Goal: Entertainment & Leisure: Consume media (video, audio)

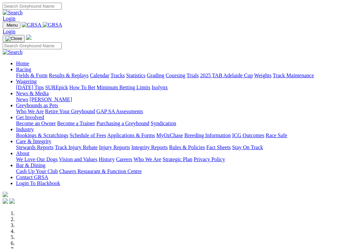
click at [31, 67] on link "Racing" at bounding box center [23, 70] width 15 height 6
click at [83, 73] on link "Results & Replays" at bounding box center [69, 76] width 40 height 6
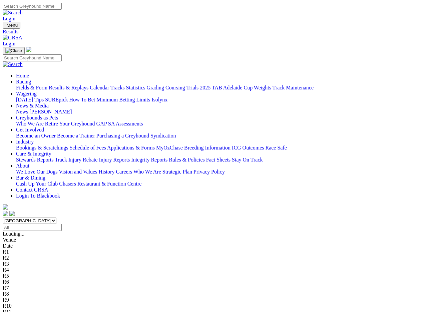
scroll to position [1, 0]
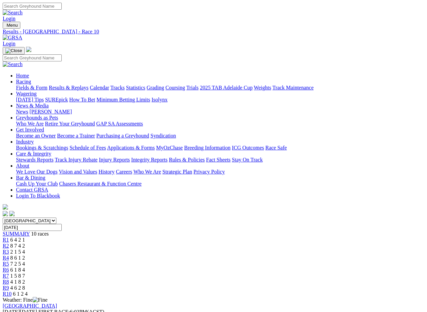
scroll to position [1, 0]
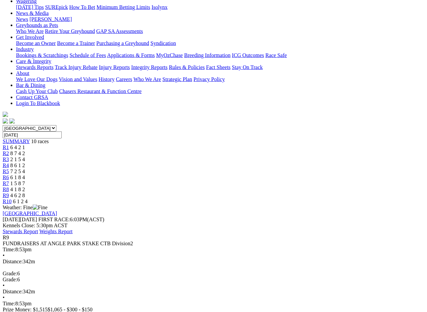
scroll to position [112, 0]
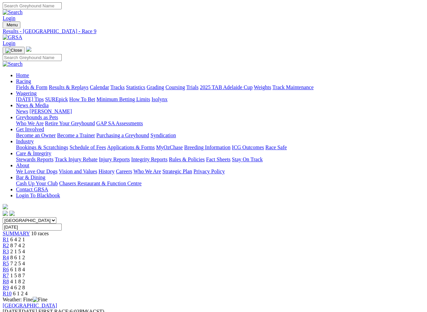
scroll to position [0, 0]
click at [21, 85] on link "Fields & Form" at bounding box center [31, 88] width 31 height 6
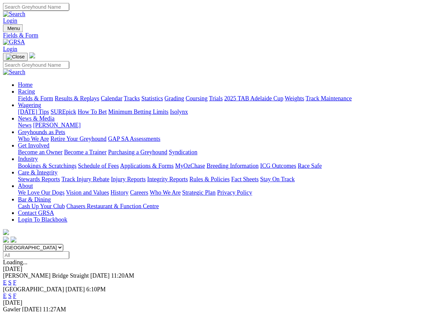
scroll to position [1, 0]
